Goal: Communication & Community: Answer question/provide support

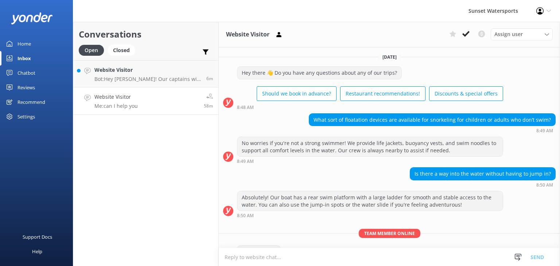
scroll to position [20, 0]
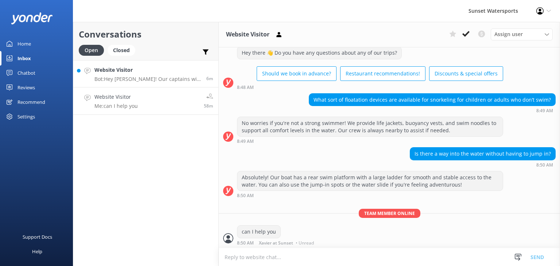
click at [178, 79] on p "Bot: Hey [PERSON_NAME]! Our captains will check the weather on the day of your …" at bounding box center [147, 79] width 106 height 7
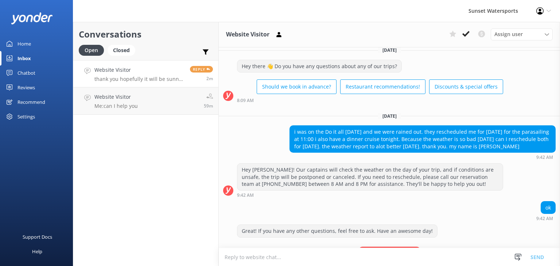
scroll to position [1277, 0]
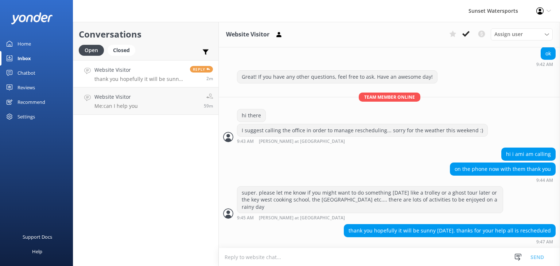
click at [128, 73] on h4 "Website Visitor" at bounding box center [139, 70] width 90 height 8
